Goal: Task Accomplishment & Management: Manage account settings

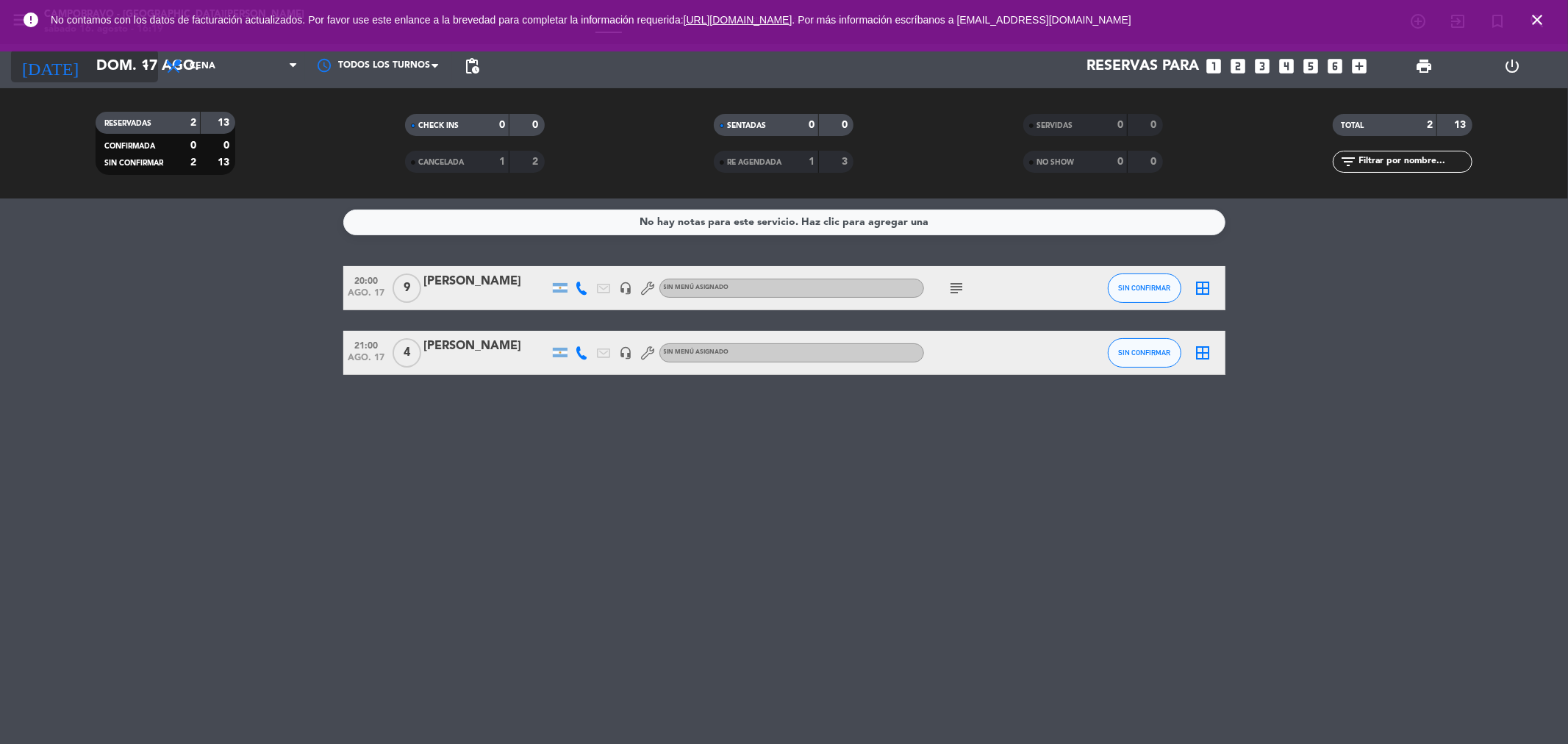
click at [114, 66] on input "dom. 17 ago." at bounding box center [182, 66] width 187 height 32
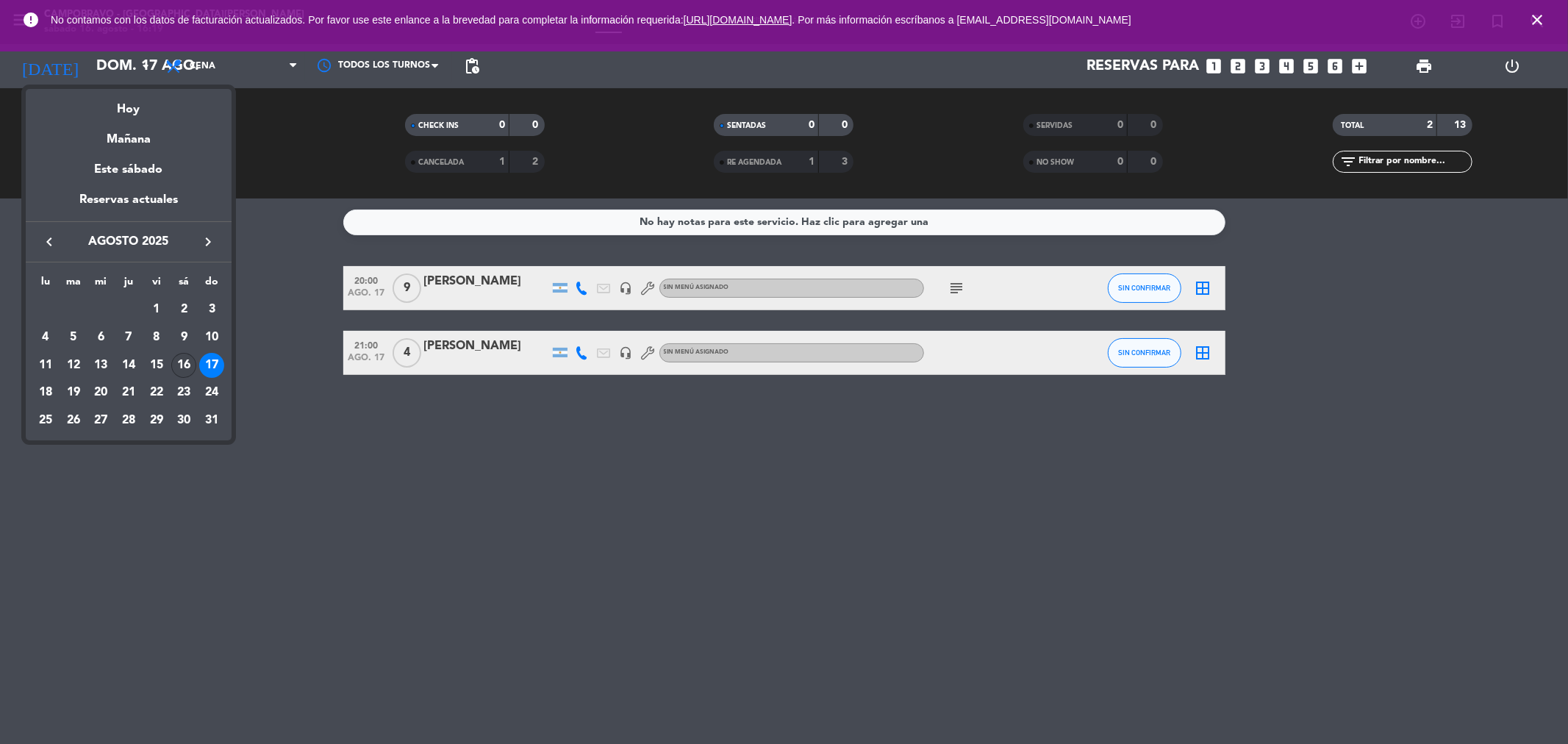
click at [183, 364] on div "16" at bounding box center [183, 365] width 25 height 25
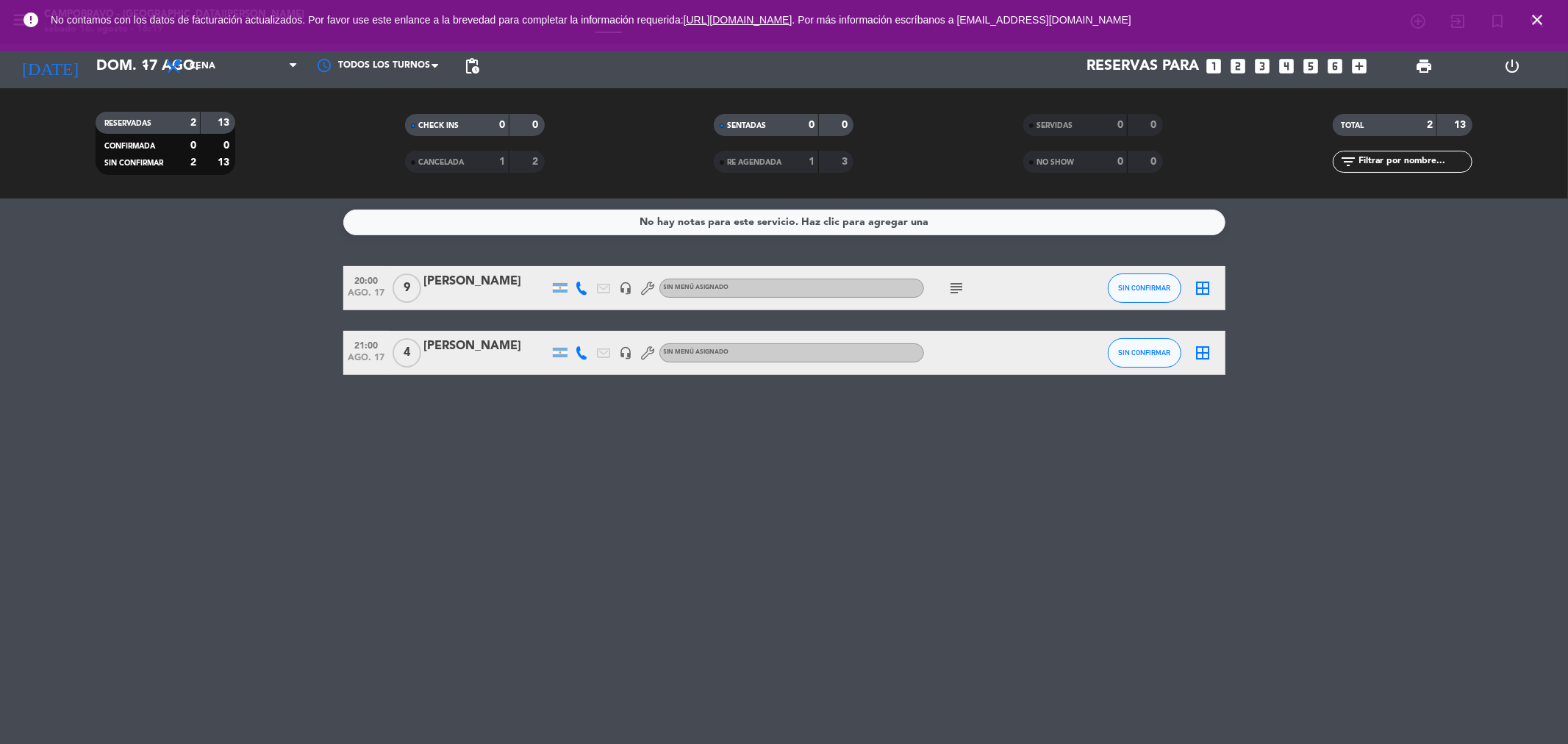
type input "sáb. 16 ago."
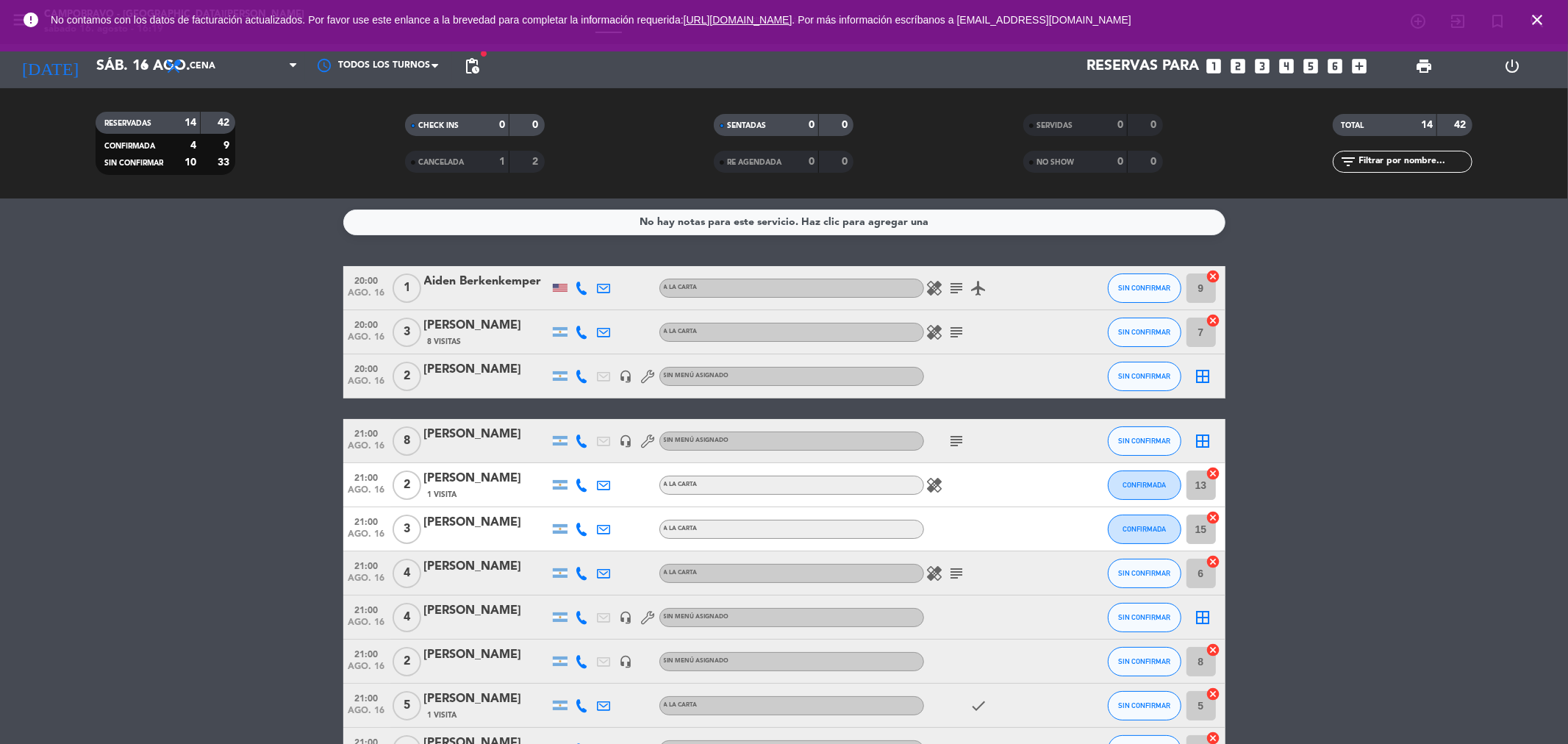
click at [957, 290] on icon "subject" at bounding box center [956, 288] width 18 height 18
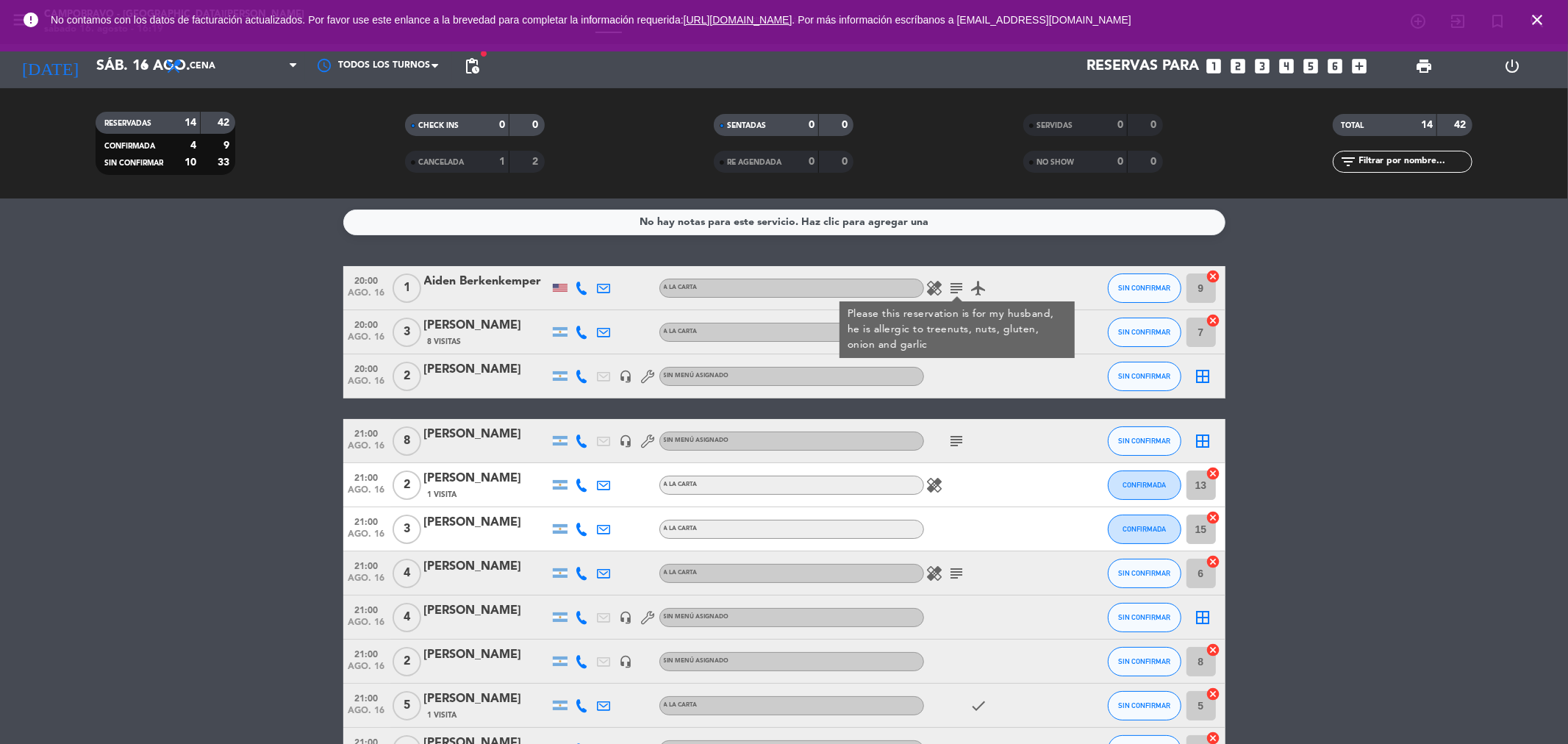
click at [915, 349] on div "Please this reservation is for my husband, he is allergic to treenuts, nuts, gl…" at bounding box center [957, 329] width 220 height 46
click at [915, 349] on div "20:00 ago. 16 3 [PERSON_NAME] 8 Visitas A LA CARTA healing subject SIN CONFIRMA…" at bounding box center [784, 332] width 882 height 44
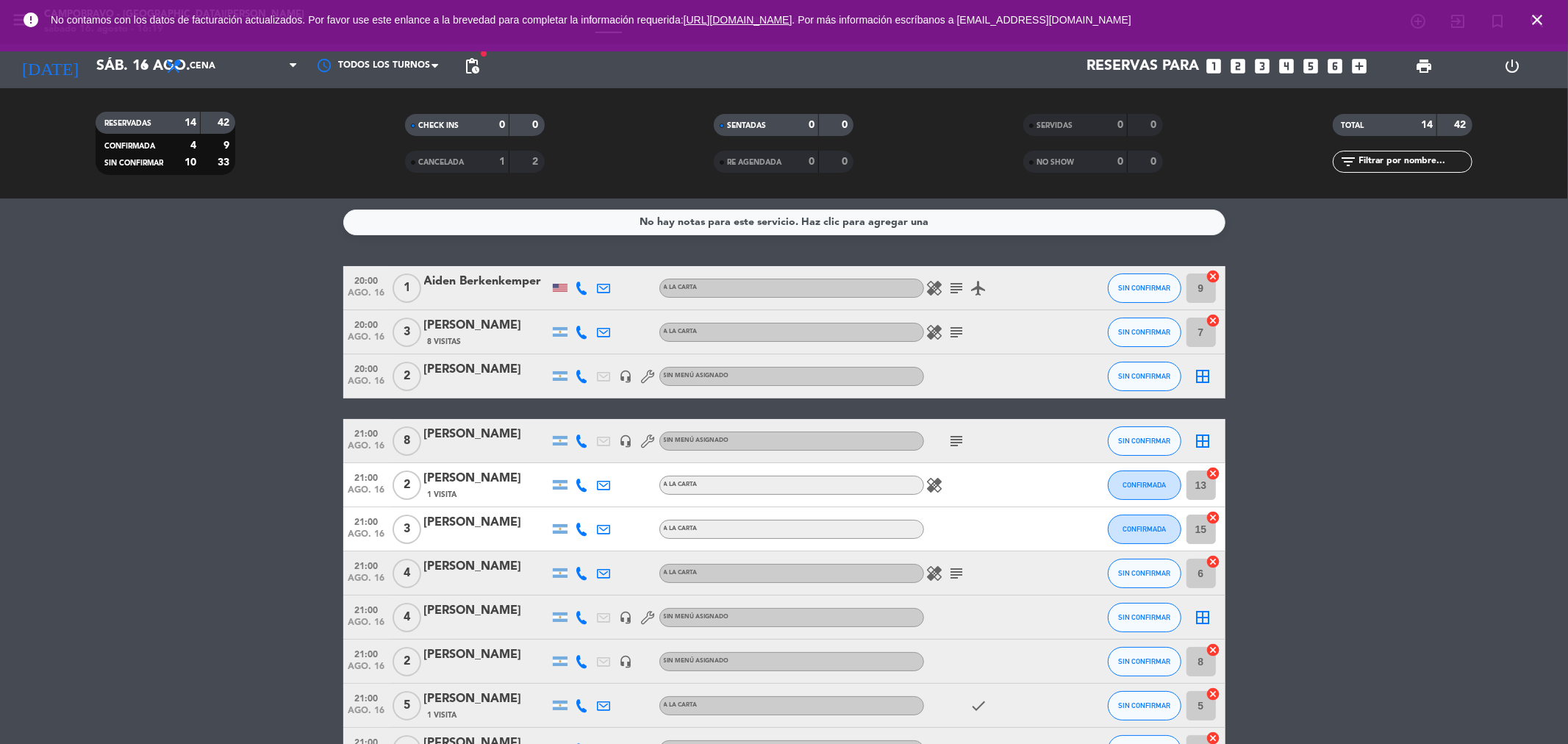
click at [963, 290] on icon "subject" at bounding box center [956, 288] width 18 height 18
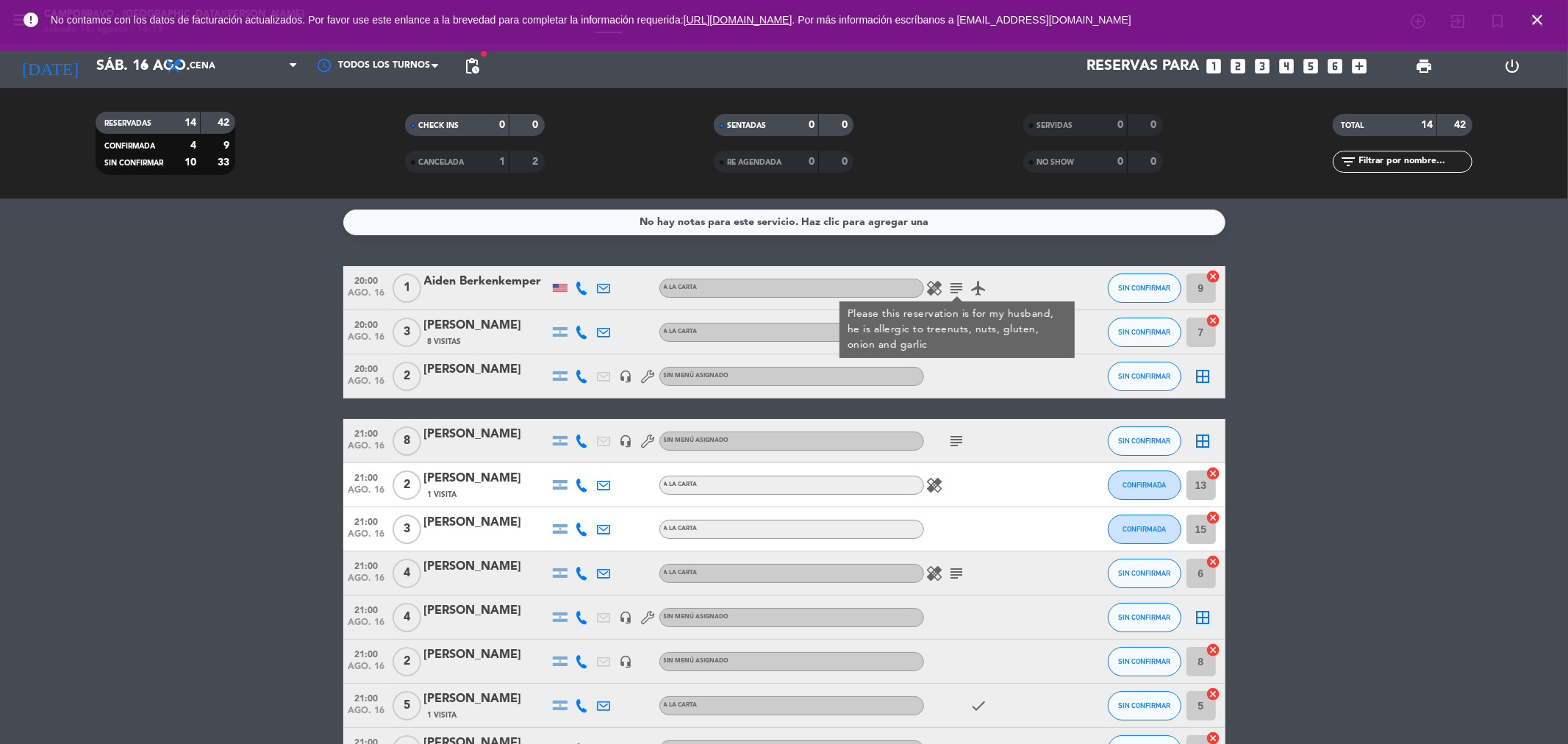
click at [1004, 279] on div "healing subject Please this reservation is for my husband, he is allergic to tr…" at bounding box center [990, 288] width 133 height 43
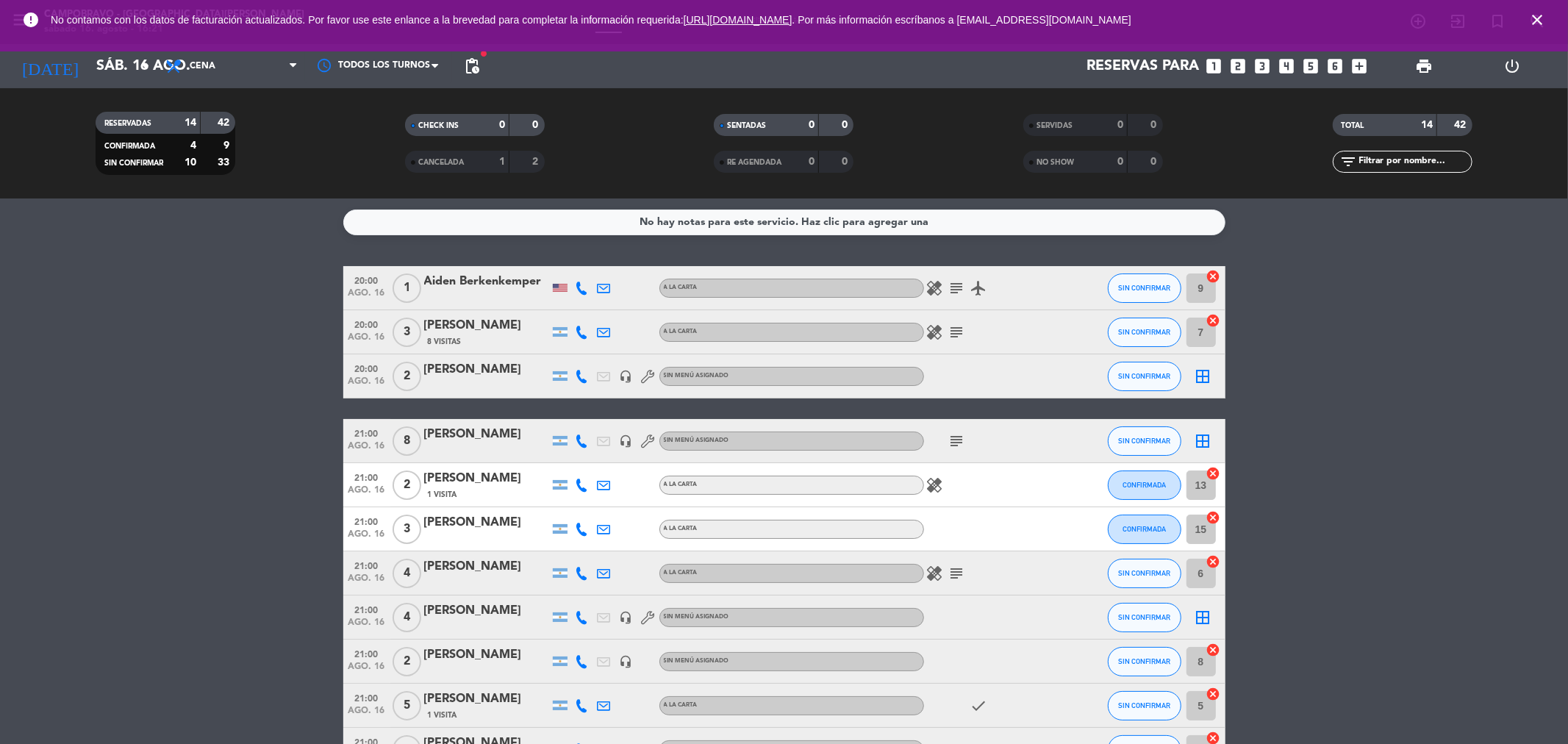
click at [976, 435] on div "subject" at bounding box center [990, 441] width 133 height 43
click at [424, 430] on div "[PERSON_NAME]" at bounding box center [486, 435] width 125 height 19
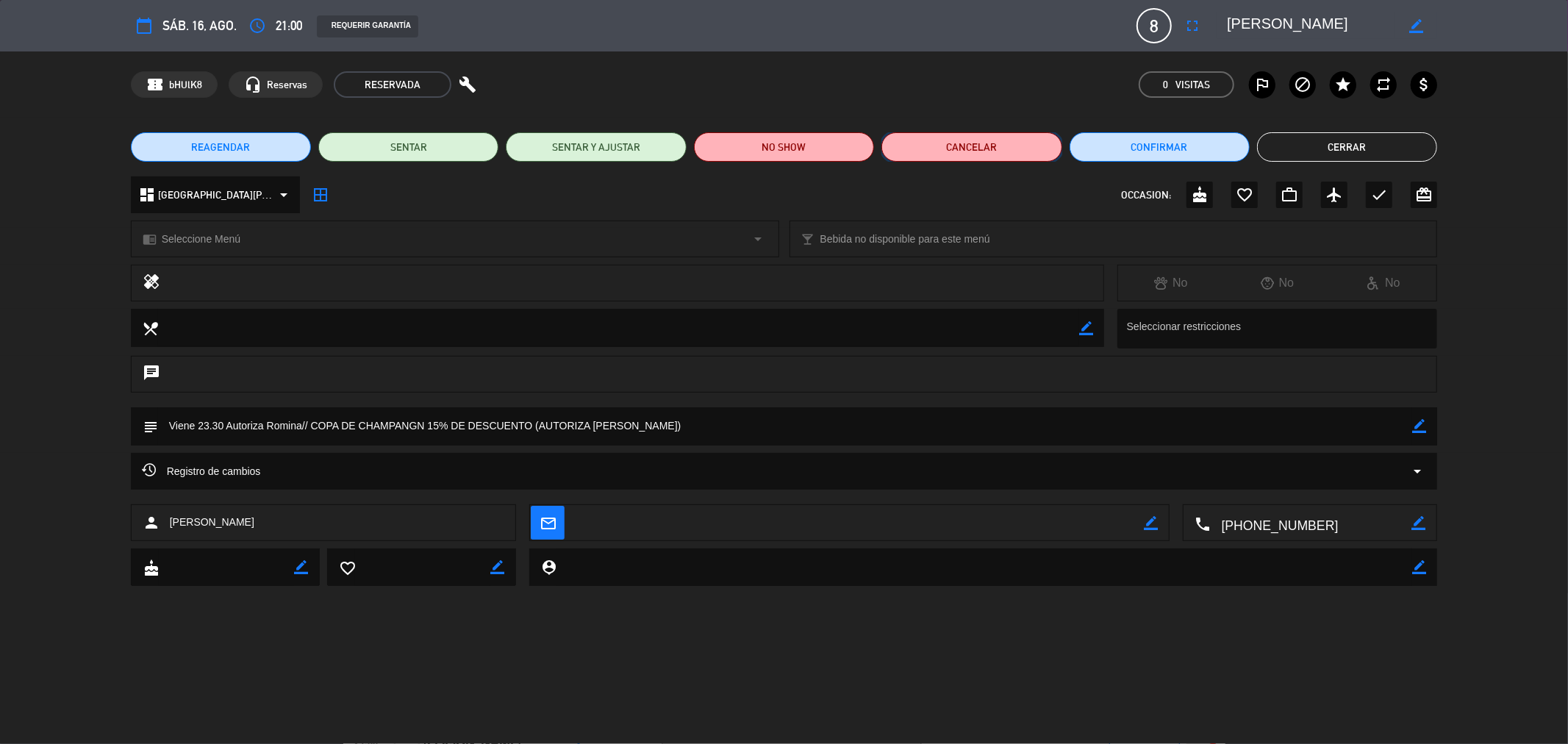
click at [980, 145] on button "Cancelar" at bounding box center [971, 147] width 180 height 29
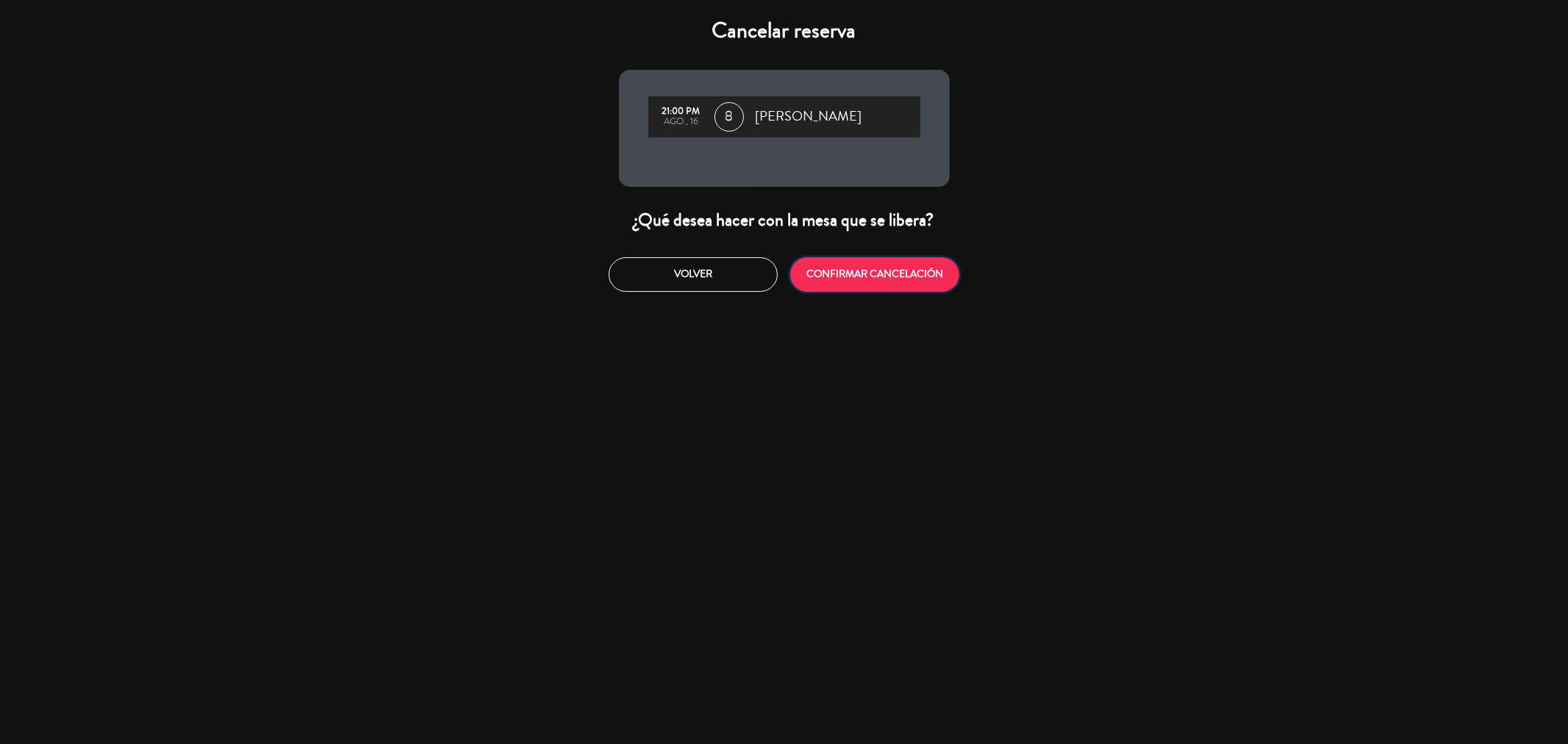
click at [865, 261] on button "CONFIRMAR CANCELACIÓN" at bounding box center [874, 275] width 169 height 35
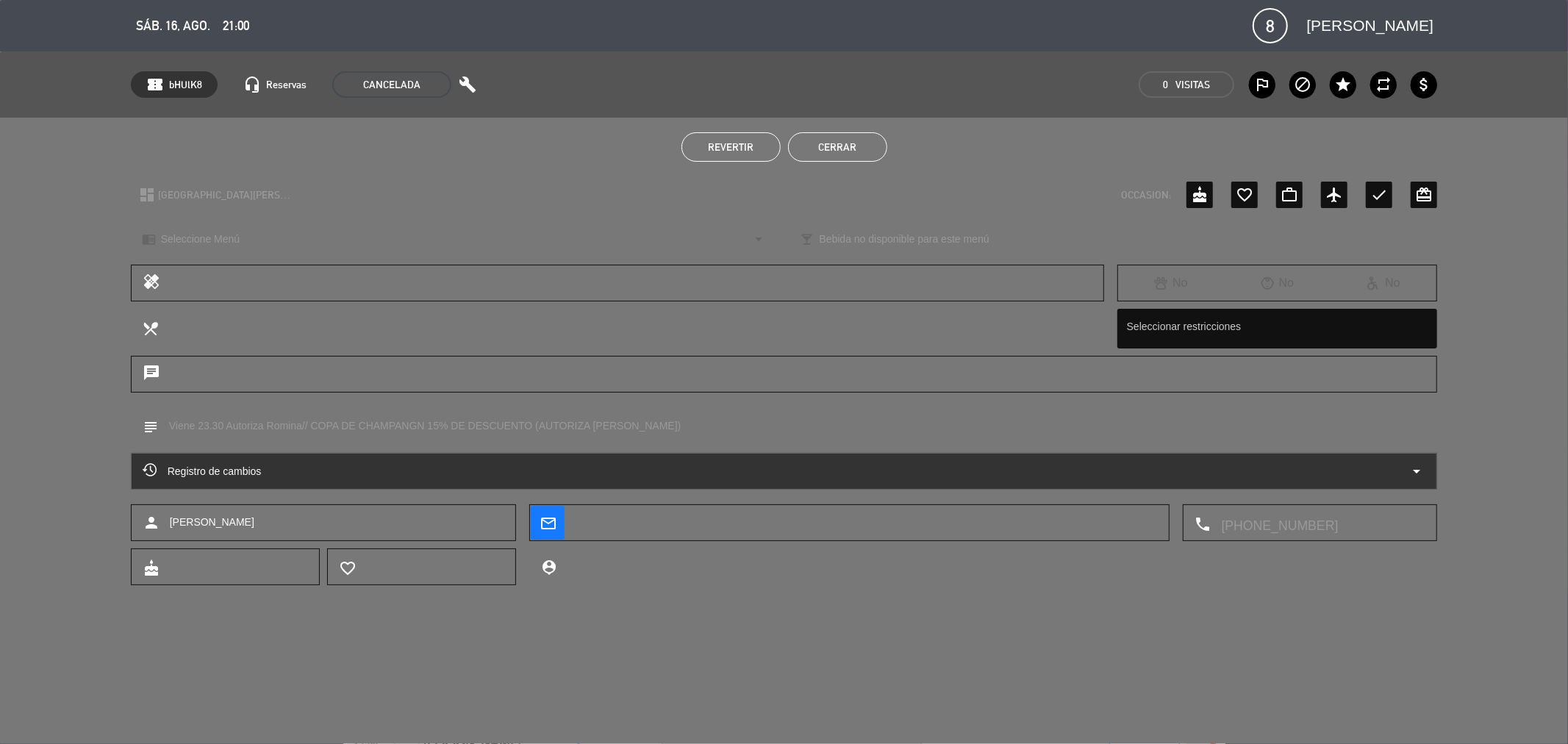
click at [831, 142] on button "Cerrar" at bounding box center [838, 147] width 100 height 29
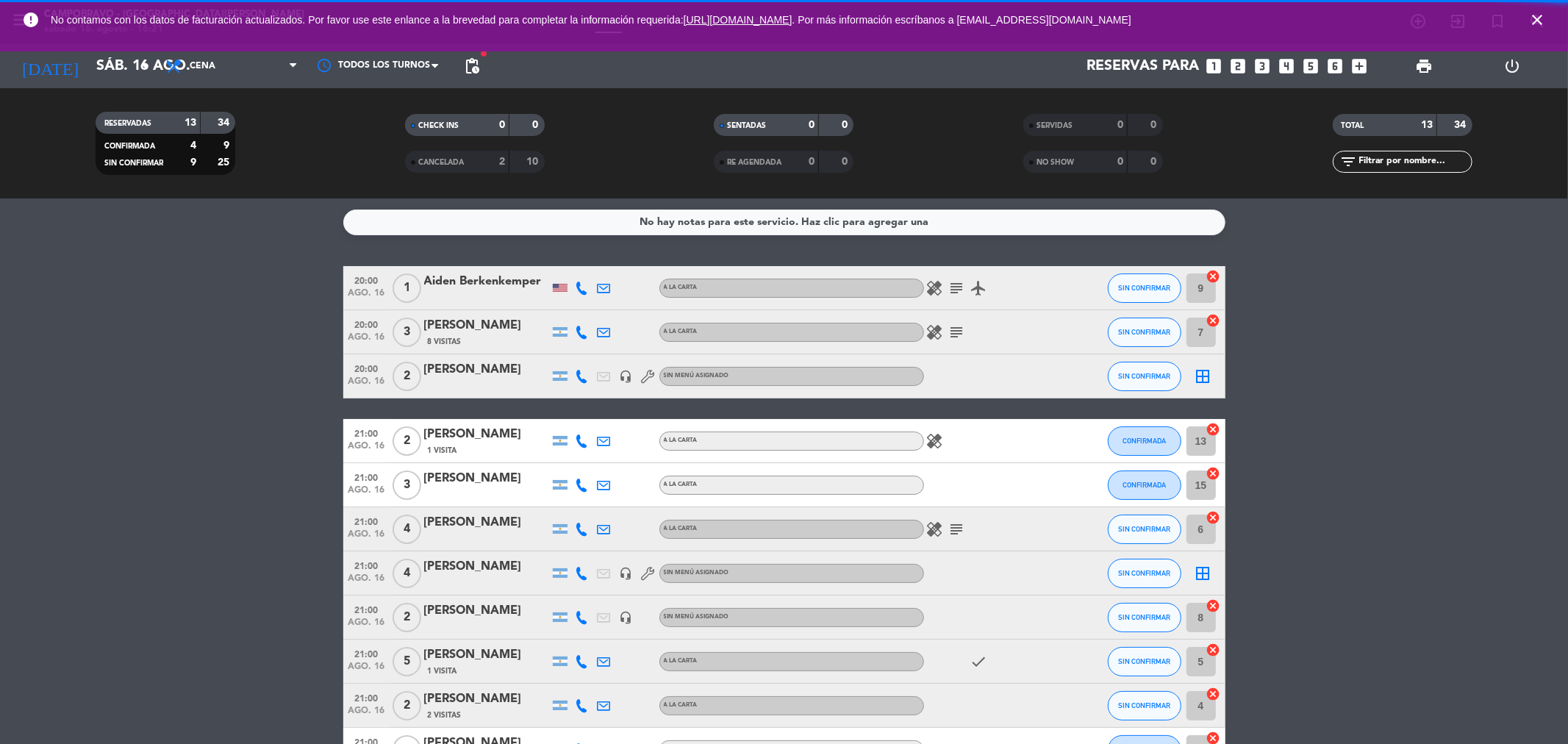
click at [1547, 397] on bookings-row "20:00 ago. 16 1 [PERSON_NAME] A [PERSON_NAME] healing subject airplanemode_acti…" at bounding box center [784, 563] width 1568 height 594
